Goal: Task Accomplishment & Management: Use online tool/utility

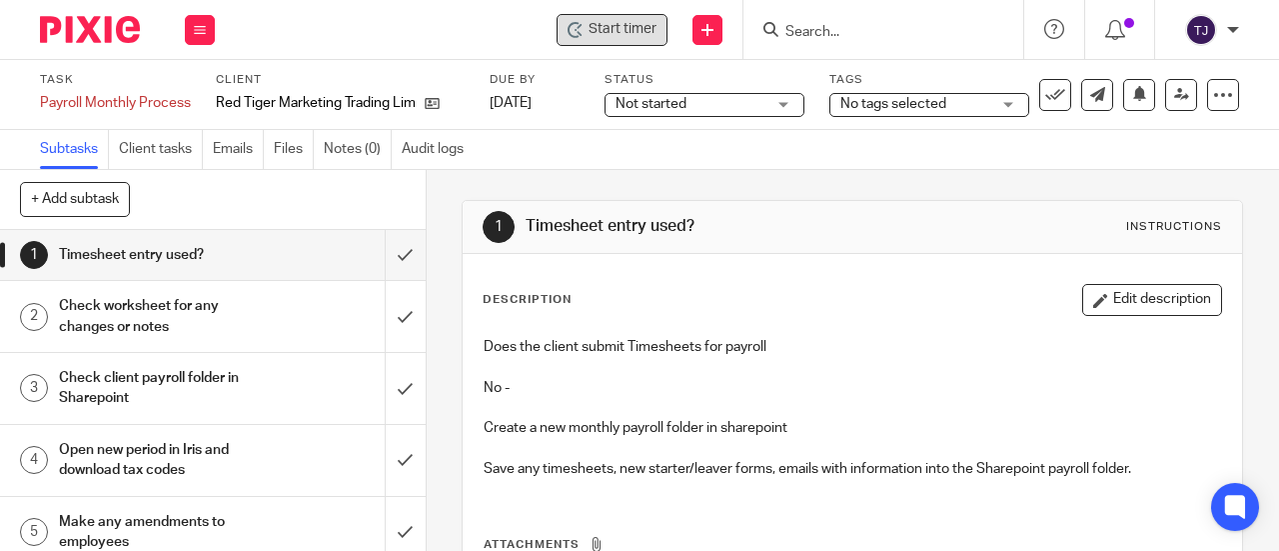
click at [625, 41] on div "Start timer" at bounding box center [612, 30] width 111 height 32
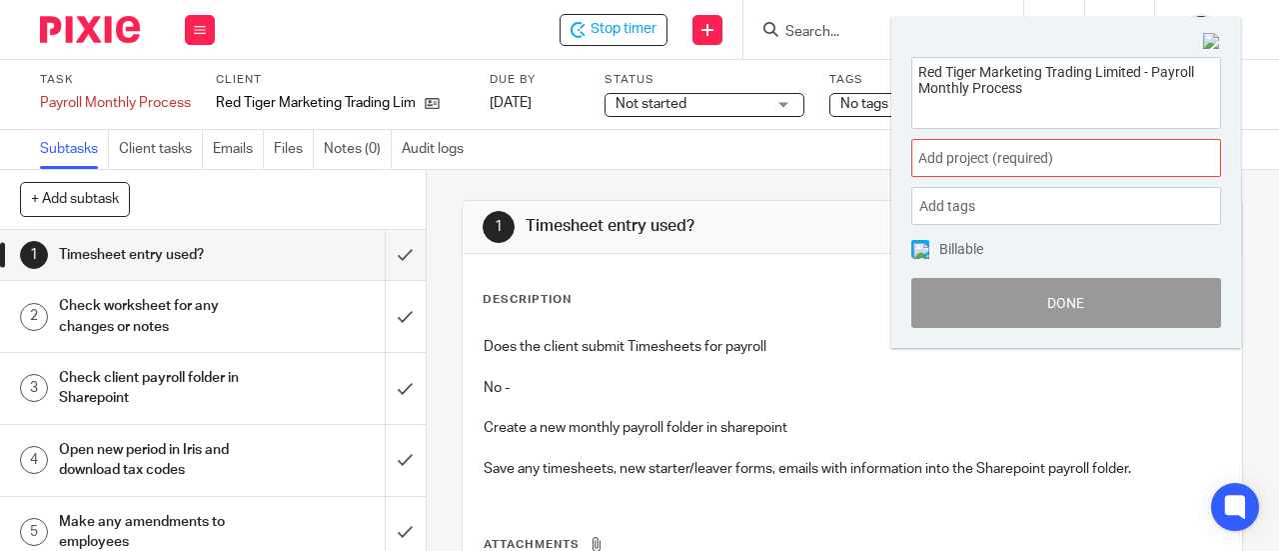
click at [984, 161] on span "Add project (required) :" at bounding box center [1045, 158] width 252 height 21
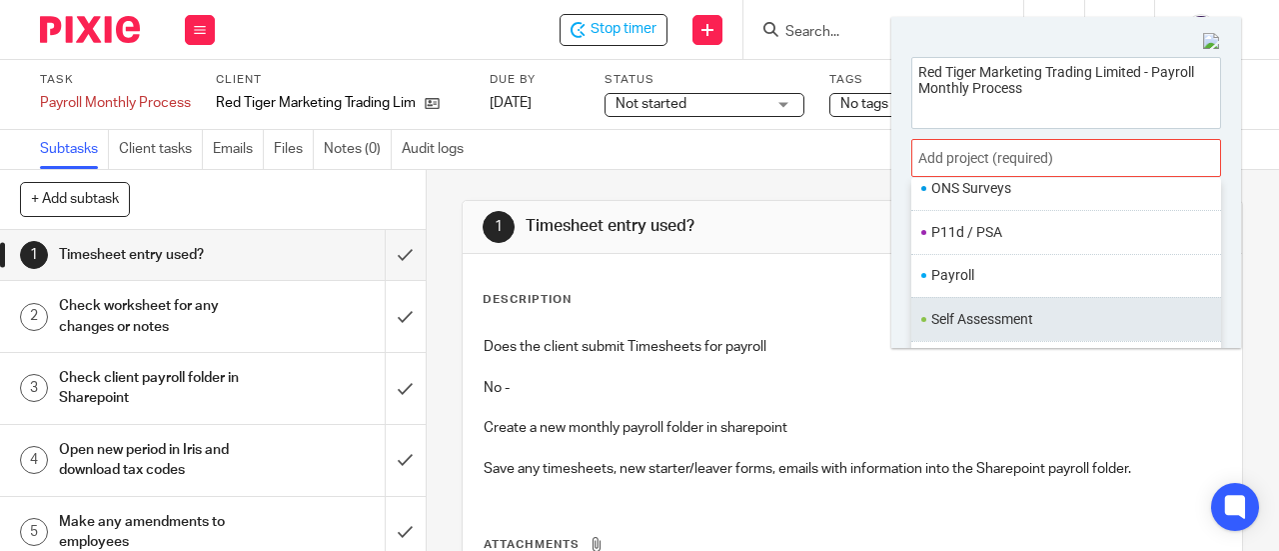
scroll to position [734, 0]
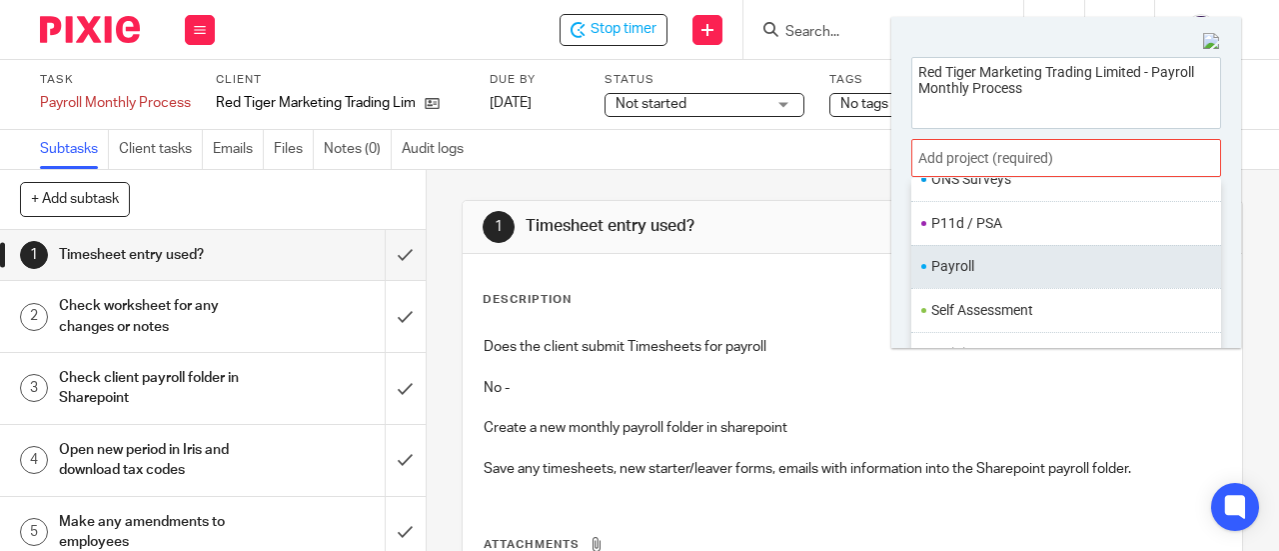
click at [1011, 262] on li "Payroll" at bounding box center [1062, 266] width 261 height 21
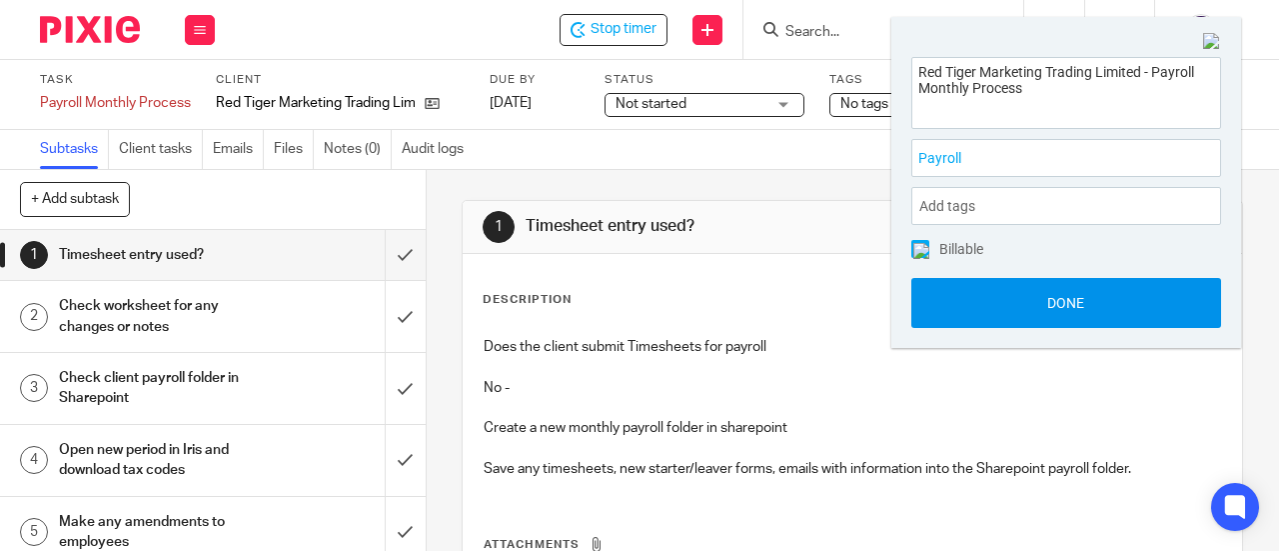
click at [1013, 291] on button "Done" at bounding box center [1067, 303] width 310 height 50
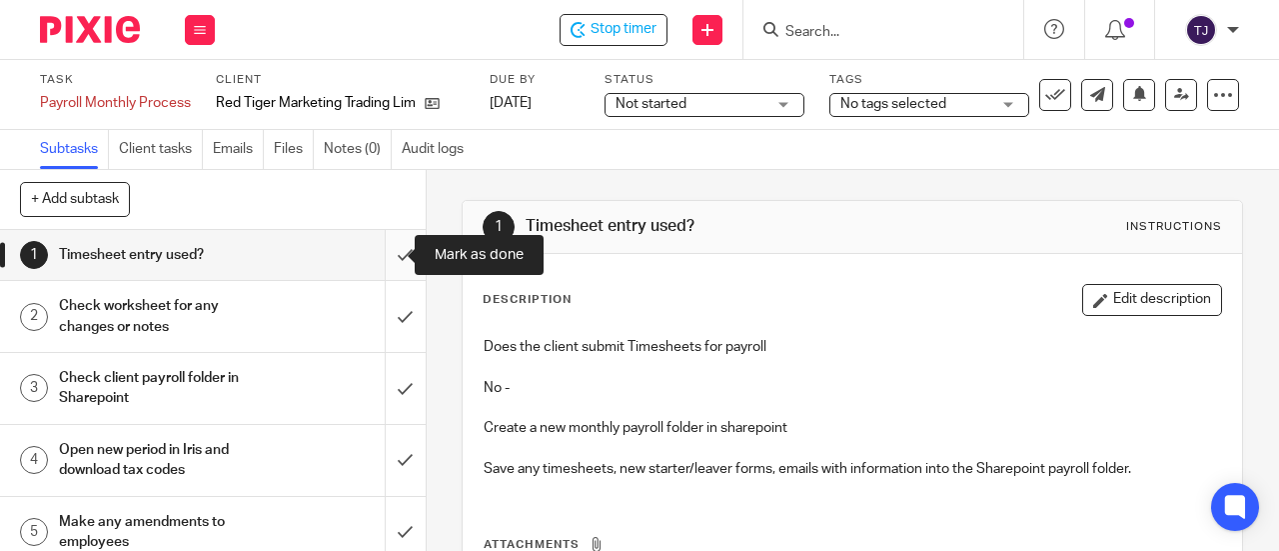
click at [380, 261] on input "submit" at bounding box center [213, 255] width 426 height 50
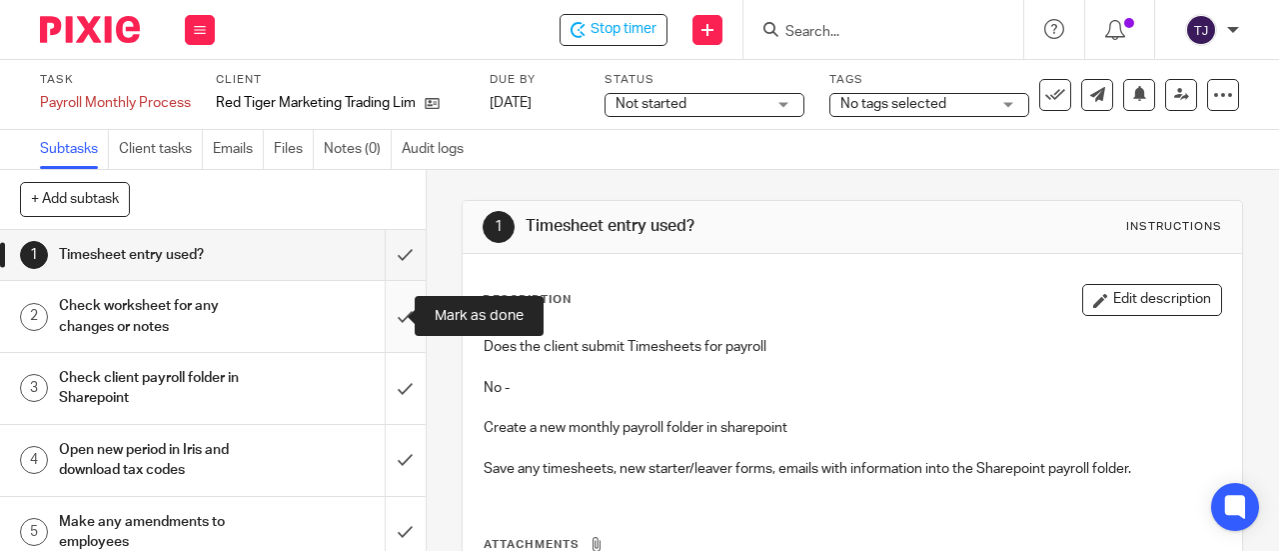
click at [383, 319] on input "submit" at bounding box center [213, 316] width 426 height 71
